Goal: Task Accomplishment & Management: Manage account settings

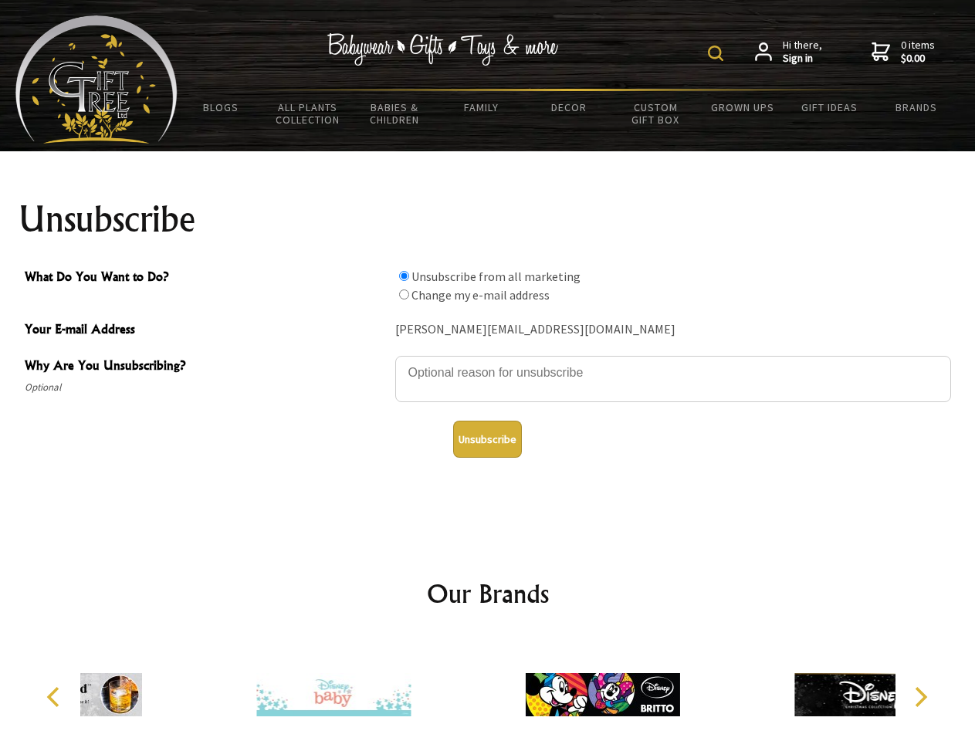
click at [718, 53] on img at bounding box center [715, 53] width 15 height 15
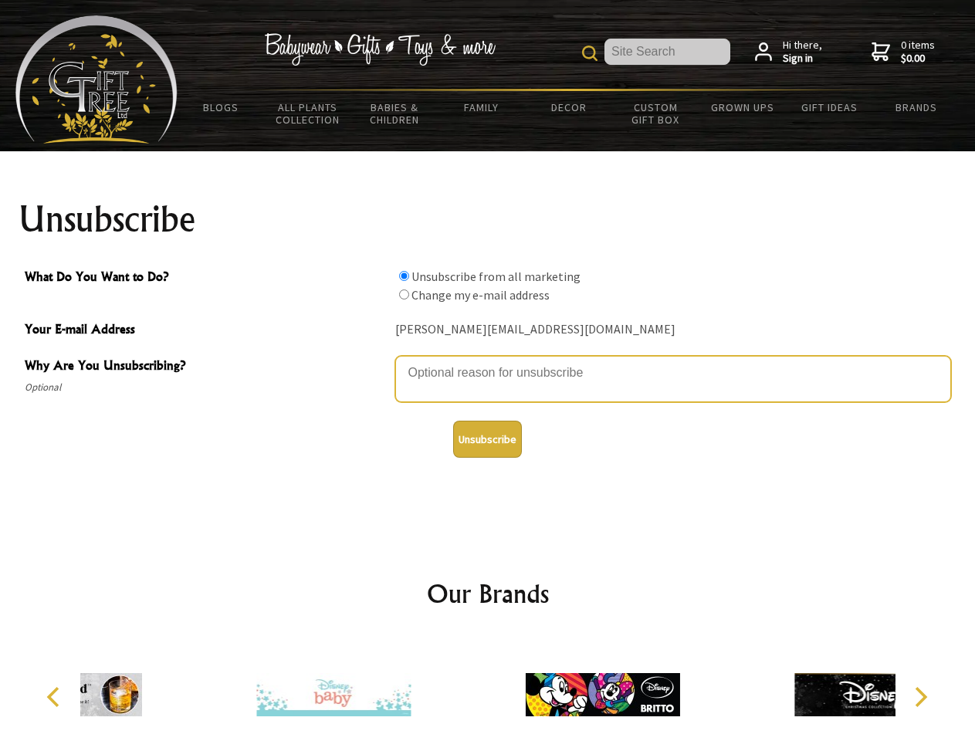
click at [488, 361] on textarea "Why Are You Unsubscribing?" at bounding box center [673, 379] width 556 height 46
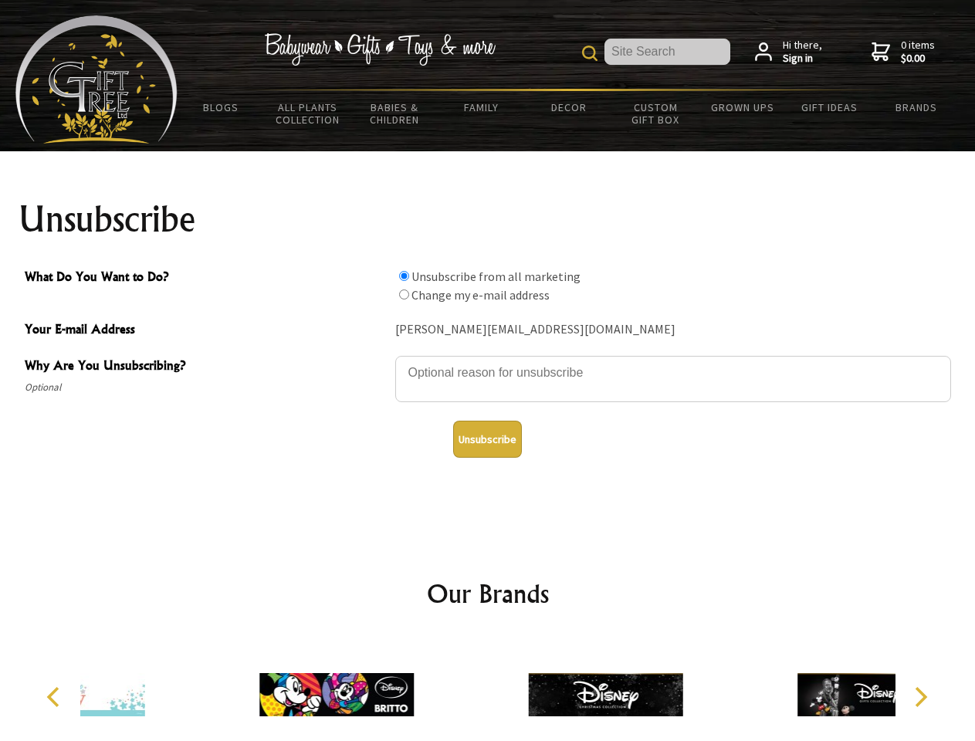
click at [404, 276] on input "What Do You Want to Do?" at bounding box center [404, 276] width 10 height 10
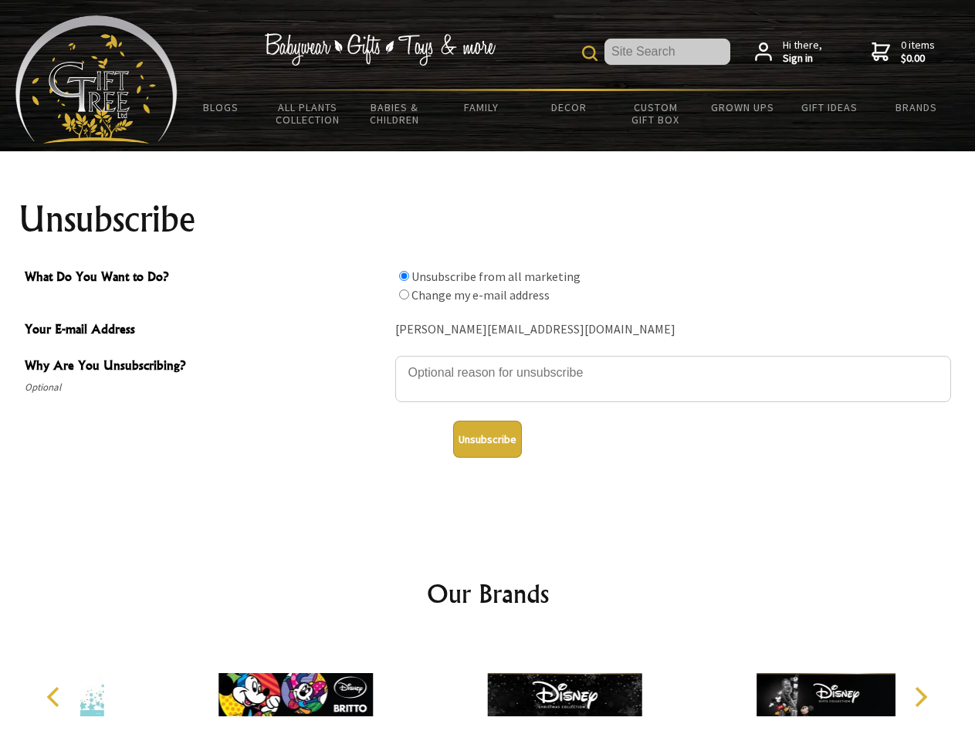
click at [404, 294] on input "What Do You Want to Do?" at bounding box center [404, 294] width 10 height 10
radio input "true"
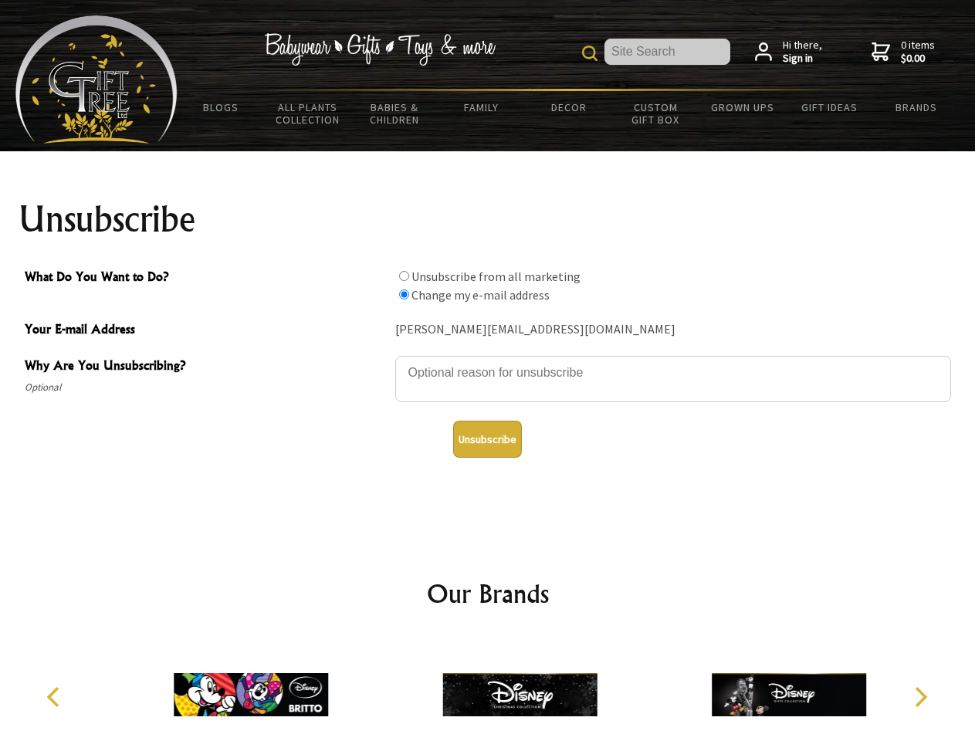
click at [487, 439] on button "Unsubscribe" at bounding box center [487, 439] width 69 height 37
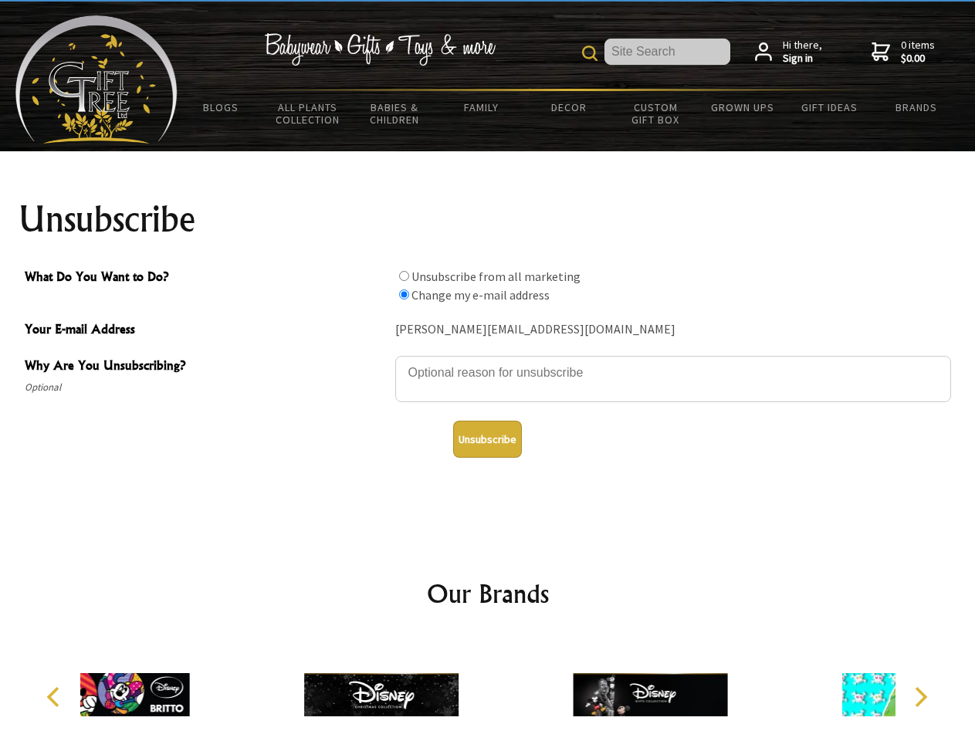
click at [488, 688] on div at bounding box center [381, 697] width 269 height 120
click at [56, 697] on icon "Previous" at bounding box center [55, 697] width 20 height 20
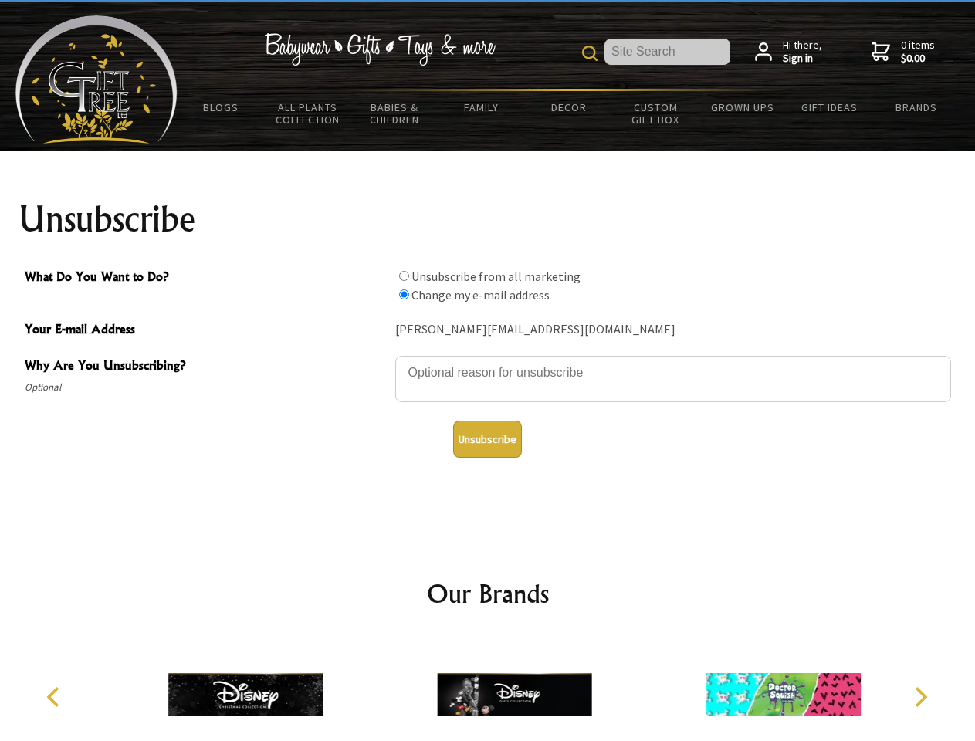
click at [920, 697] on icon "Next" at bounding box center [919, 697] width 20 height 20
